Goal: Find specific page/section

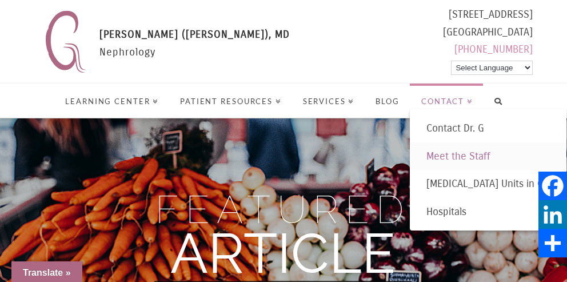
click at [468, 162] on span "Meet the Staff" at bounding box center [459, 156] width 64 height 13
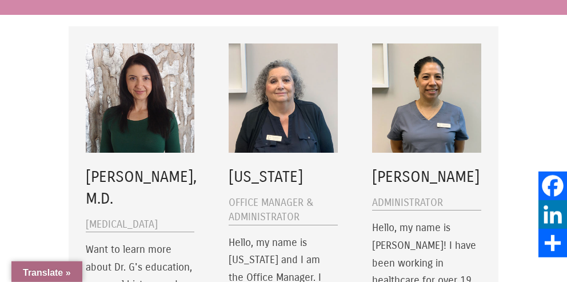
scroll to position [275, 0]
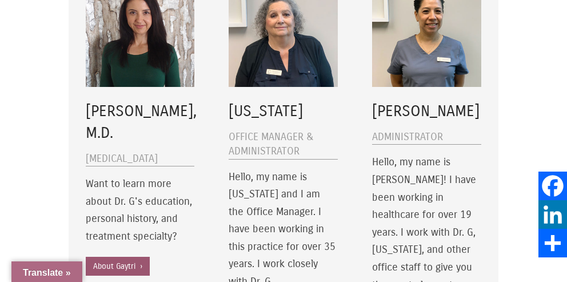
click at [121, 266] on link "About Gaytri ›" at bounding box center [118, 266] width 64 height 19
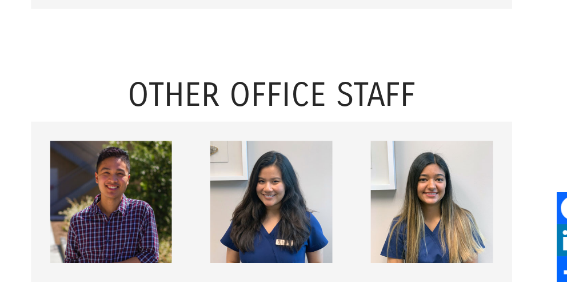
scroll to position [799, 0]
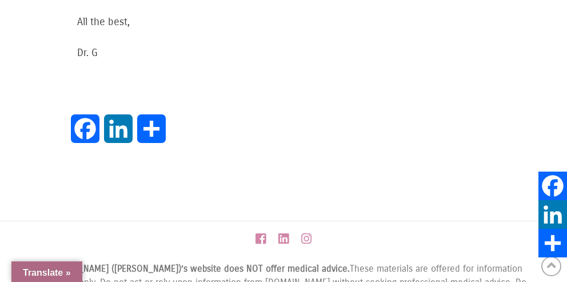
scroll to position [970, 0]
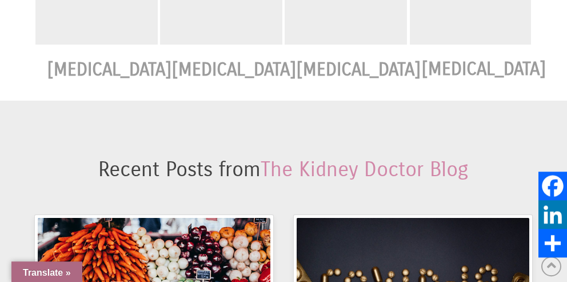
scroll to position [1675, 0]
